Goal: Information Seeking & Learning: Learn about a topic

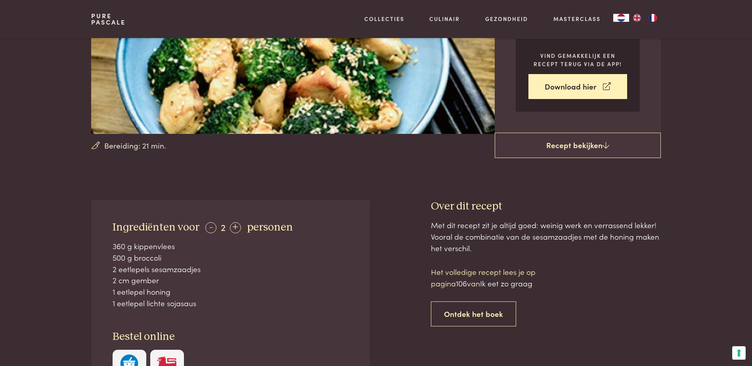
scroll to position [198, 0]
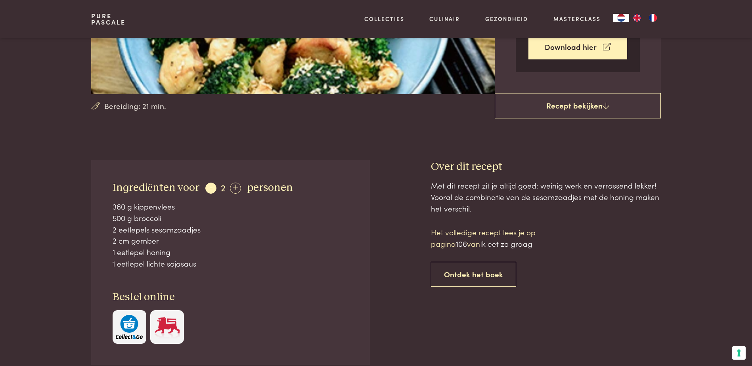
click at [205, 189] on div "-" at bounding box center [210, 188] width 11 height 11
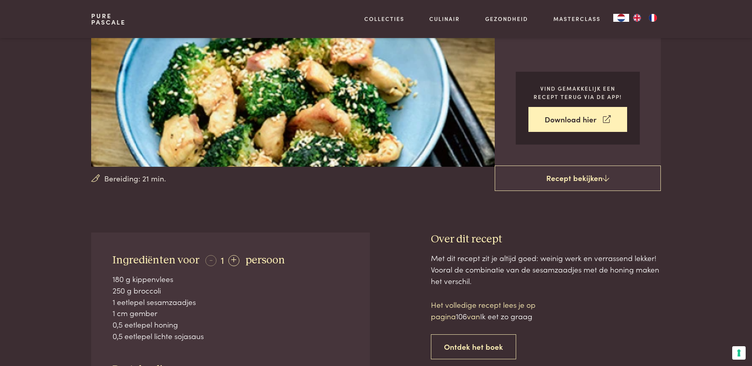
scroll to position [40, 0]
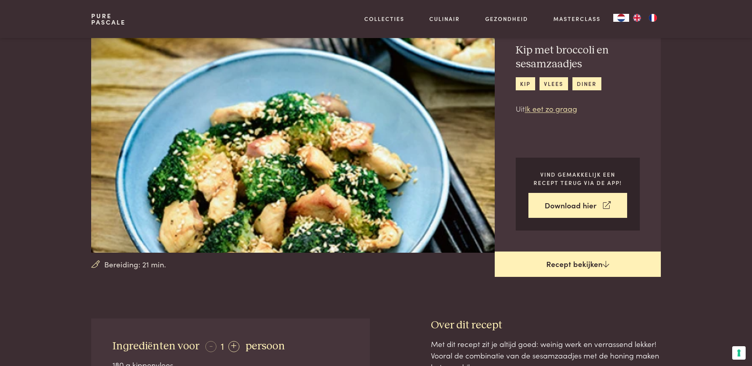
click at [563, 270] on link "Recept bekijken" at bounding box center [578, 264] width 166 height 25
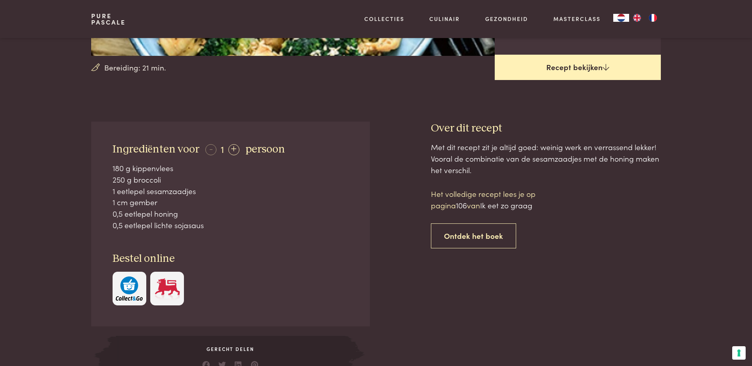
scroll to position [81, 0]
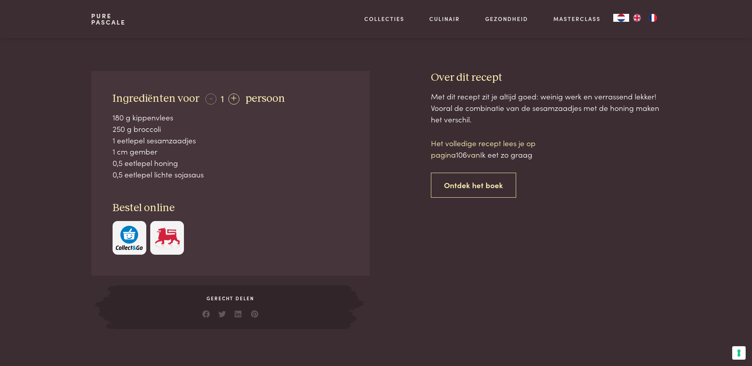
scroll to position [160, 0]
